Goal: Information Seeking & Learning: Learn about a topic

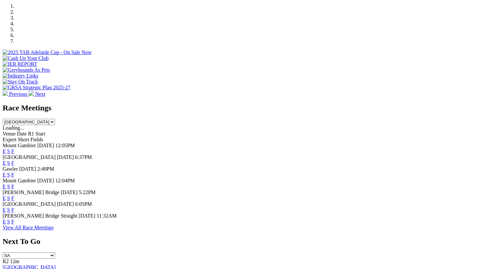
scroll to position [230, 0]
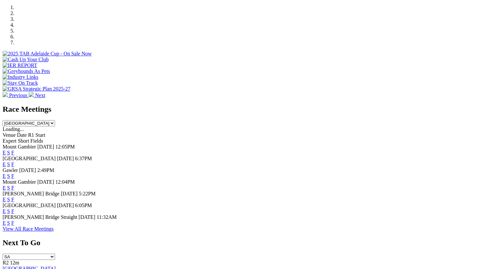
click at [14, 196] on link "F" at bounding box center [12, 199] width 3 height 6
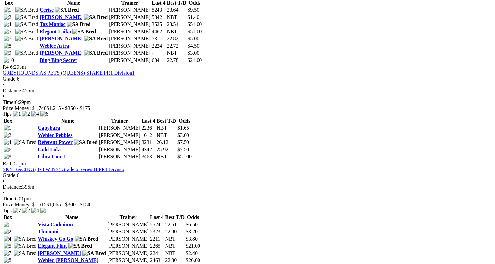
scroll to position [619, 0]
